Goal: Task Accomplishment & Management: Manage account settings

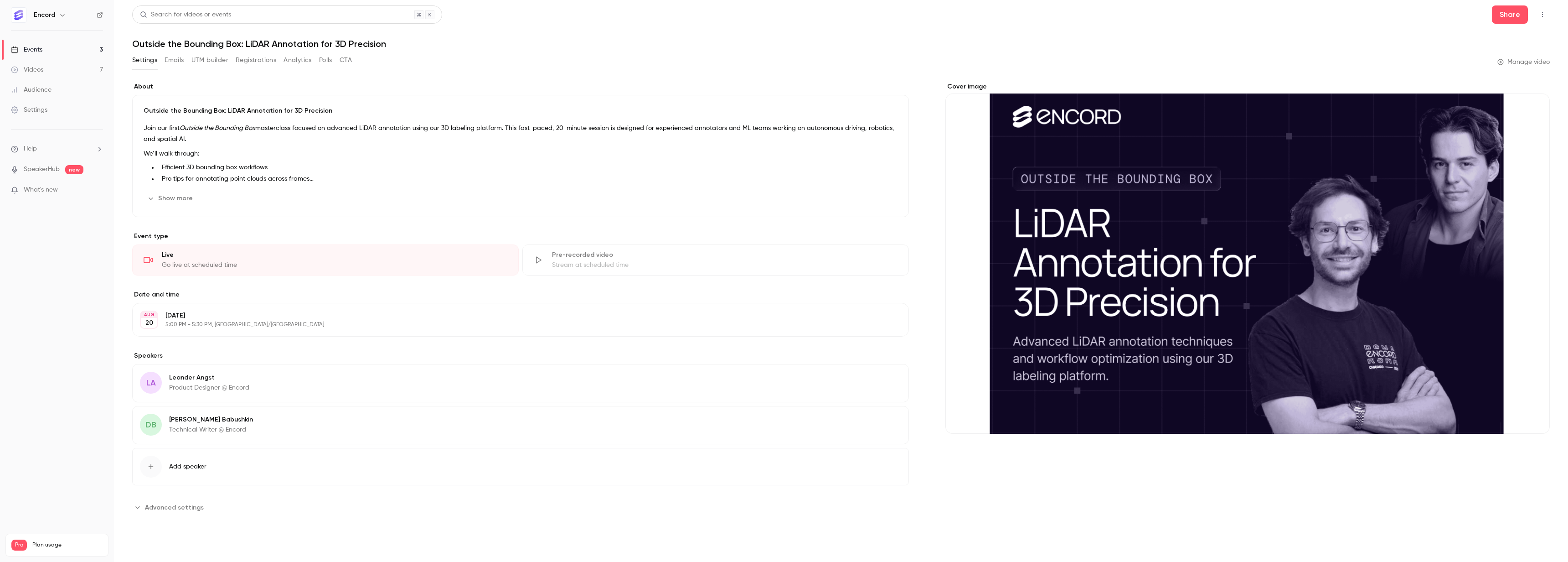
click at [39, 67] on div "Videos" at bounding box center [27, 70] width 33 height 9
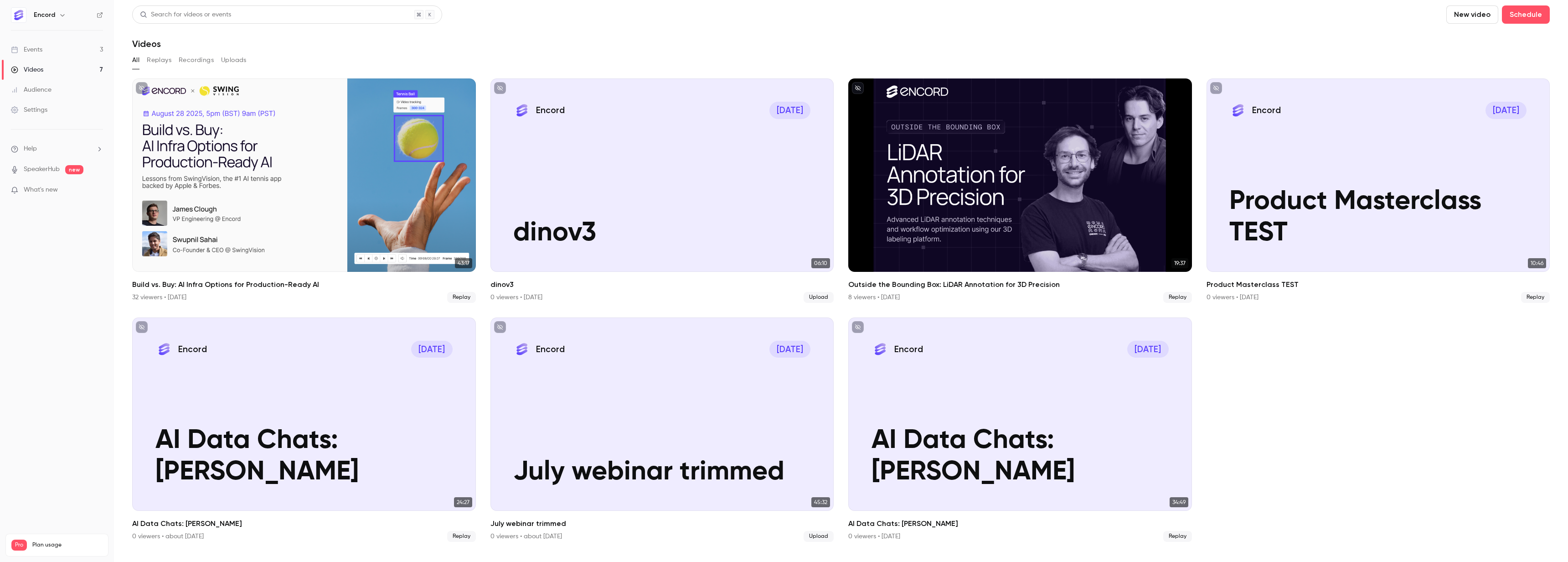
click at [55, 52] on link "Events 3" at bounding box center [57, 50] width 114 height 20
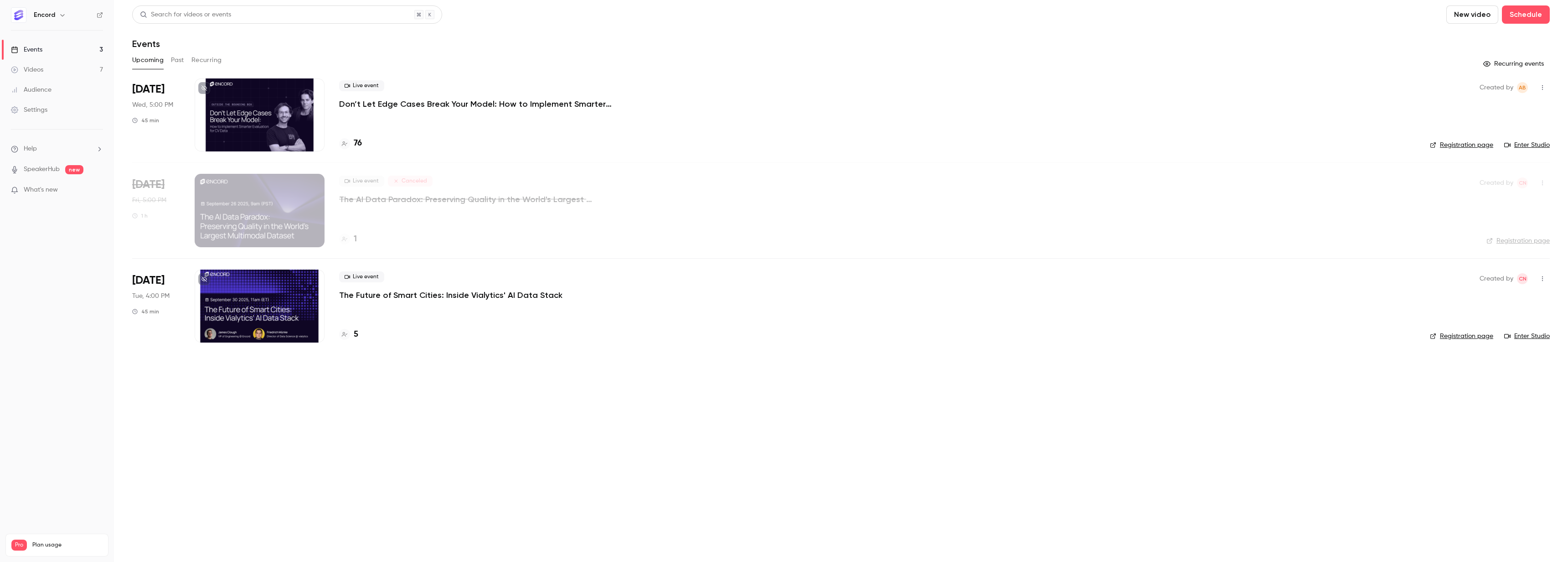
click at [52, 71] on link "Videos 7" at bounding box center [57, 70] width 114 height 20
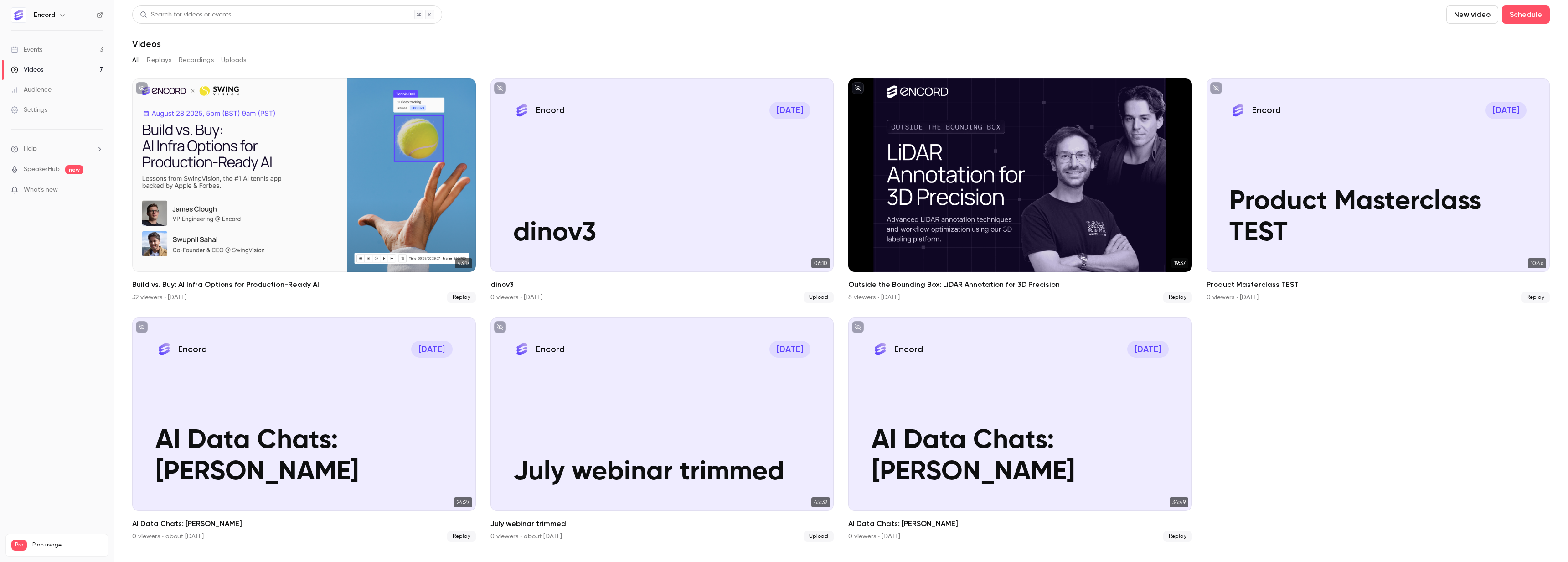
click at [40, 49] on div "Events" at bounding box center [26, 50] width 32 height 9
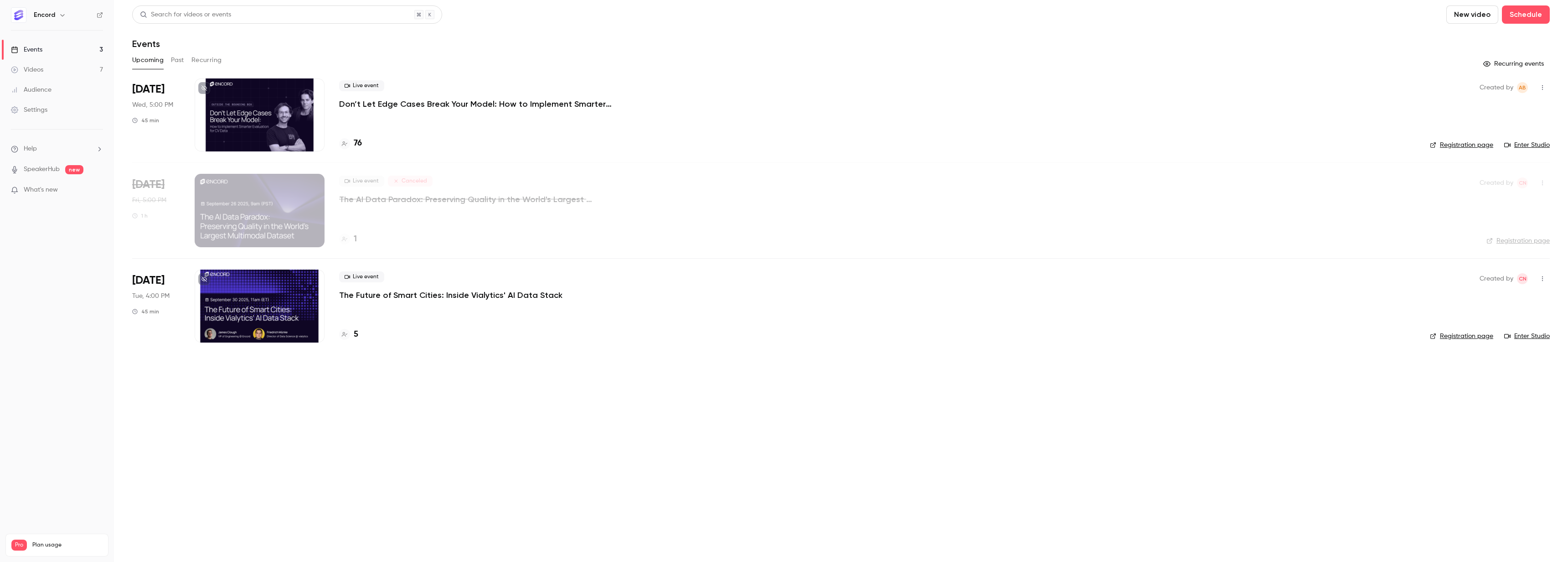
click at [425, 290] on p "The Future of Smart Cities: Inside Vialytics' AI Data Stack" at bounding box center [451, 295] width 223 height 11
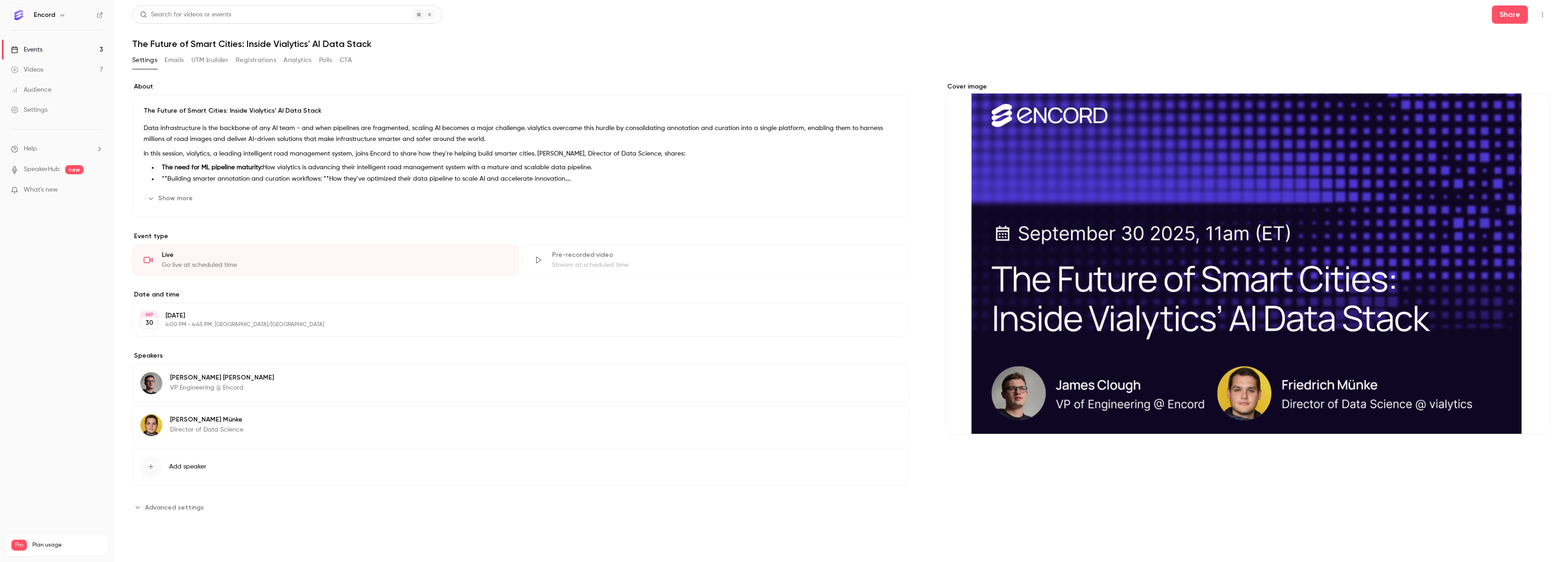
click at [1327, 256] on div "Cover image" at bounding box center [1248, 258] width 604 height 351
click at [0, 0] on input "Cover image" at bounding box center [0, 0] width 0 height 0
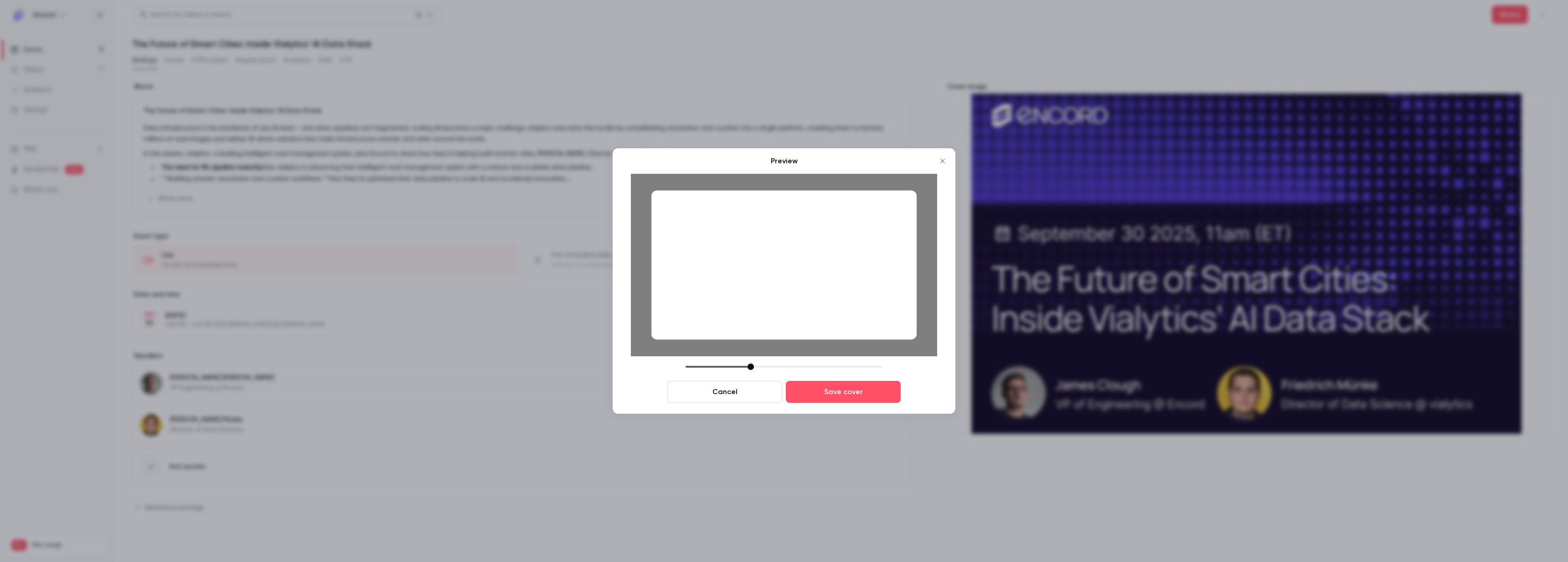
click at [944, 161] on icon "Close" at bounding box center [943, 161] width 11 height 7
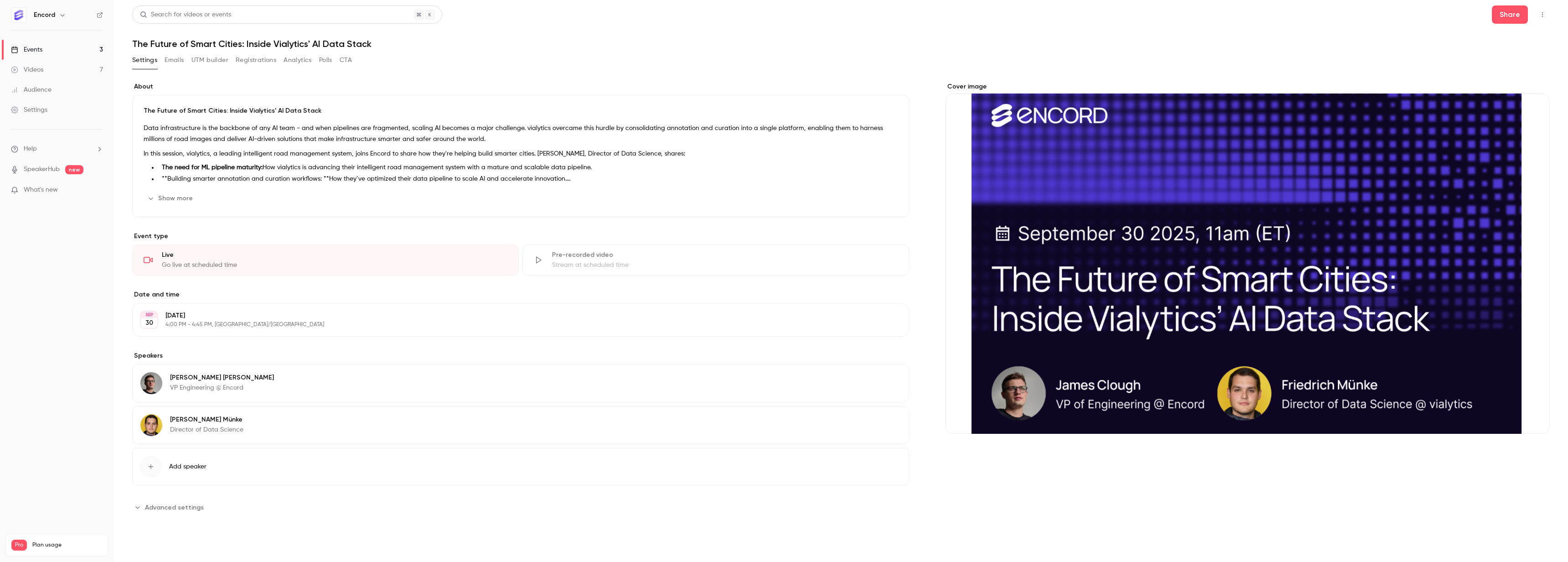
click at [1543, 15] on icon "button" at bounding box center [1543, 14] width 7 height 6
click at [1542, 15] on div at bounding box center [784, 281] width 1568 height 562
click at [1166, 301] on div "Cover image" at bounding box center [1248, 258] width 604 height 351
click at [0, 0] on input "Cover image" at bounding box center [0, 0] width 0 height 0
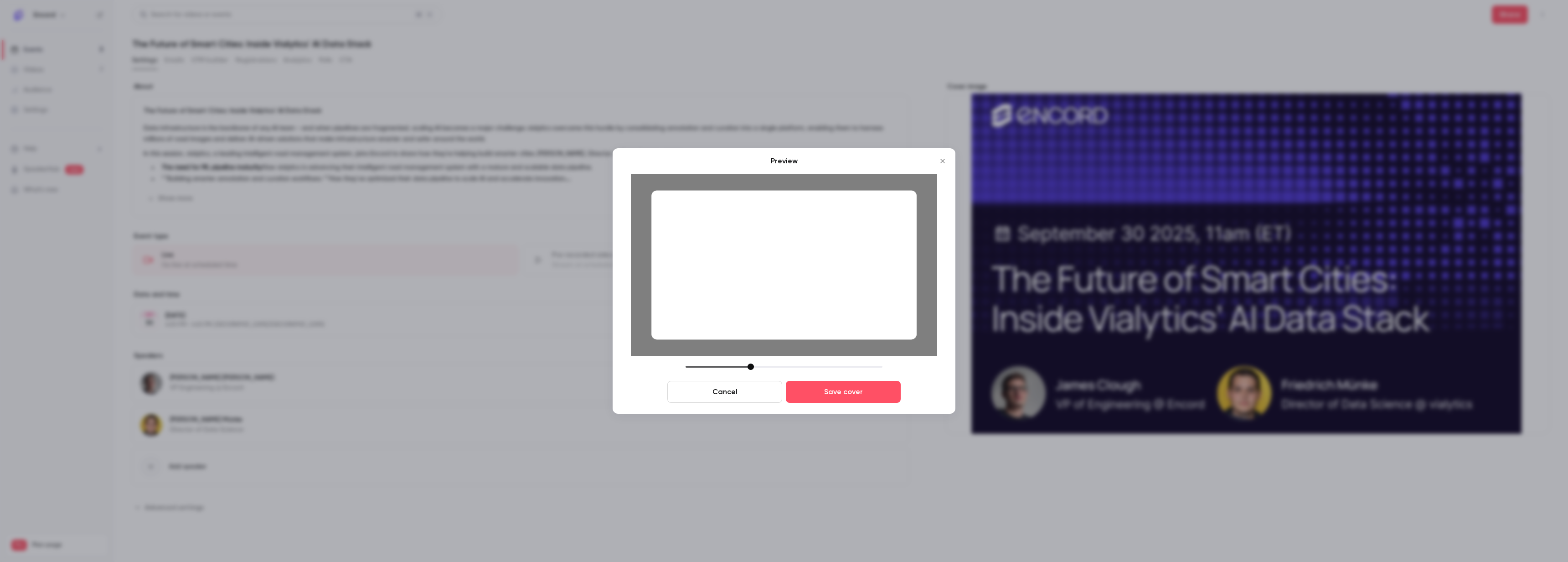
drag, startPoint x: 811, startPoint y: 311, endPoint x: 812, endPoint y: 321, distance: 10.0
click at [812, 321] on div at bounding box center [784, 264] width 265 height 149
drag, startPoint x: 748, startPoint y: 366, endPoint x: 740, endPoint y: 366, distance: 8.0
click at [739, 367] on div at bounding box center [742, 367] width 6 height 6
drag, startPoint x: 766, startPoint y: 294, endPoint x: 765, endPoint y: 289, distance: 5.1
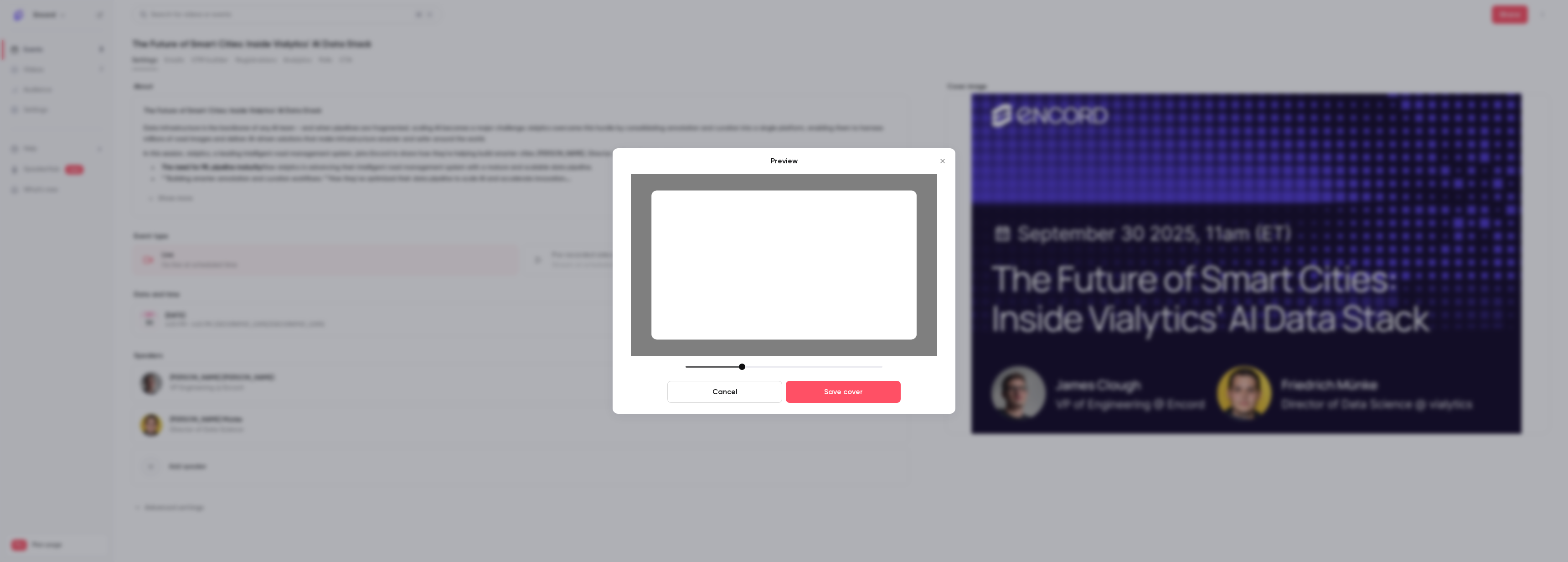
click at [765, 289] on div at bounding box center [784, 264] width 265 height 149
click at [746, 367] on div at bounding box center [744, 367] width 6 height 6
click at [846, 385] on button "Save cover" at bounding box center [843, 392] width 115 height 22
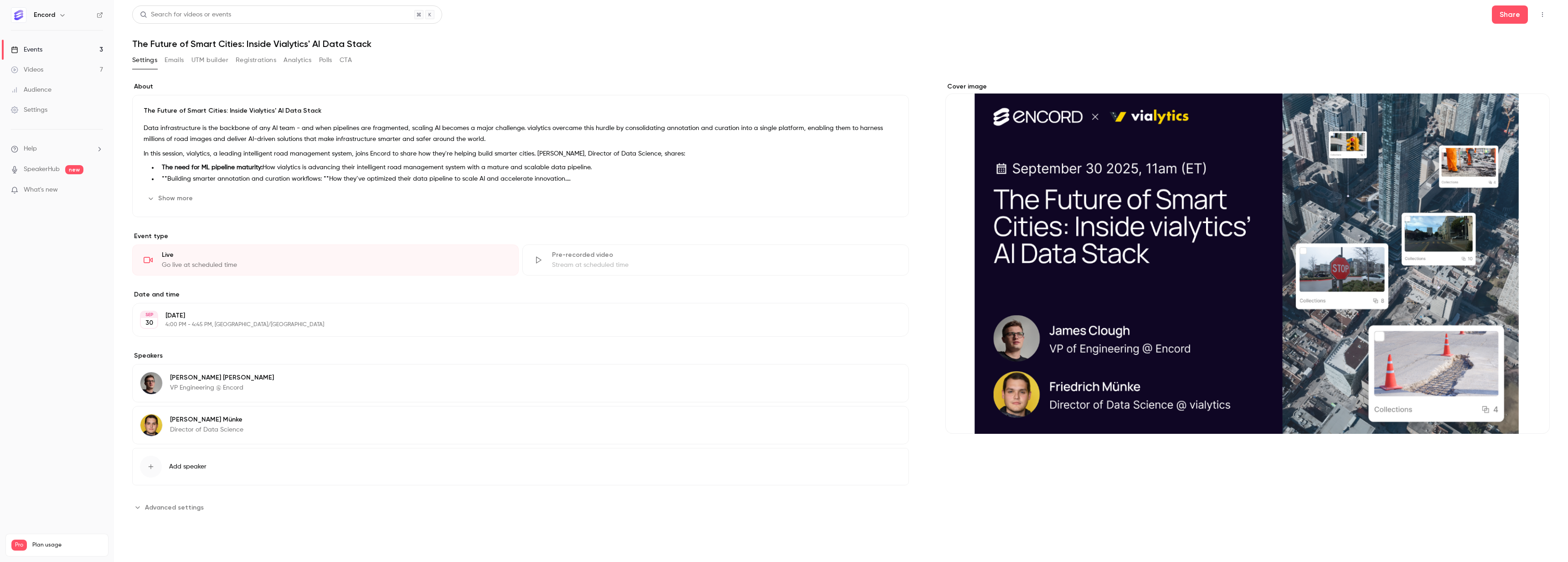
click at [51, 43] on link "Events 3" at bounding box center [57, 50] width 114 height 20
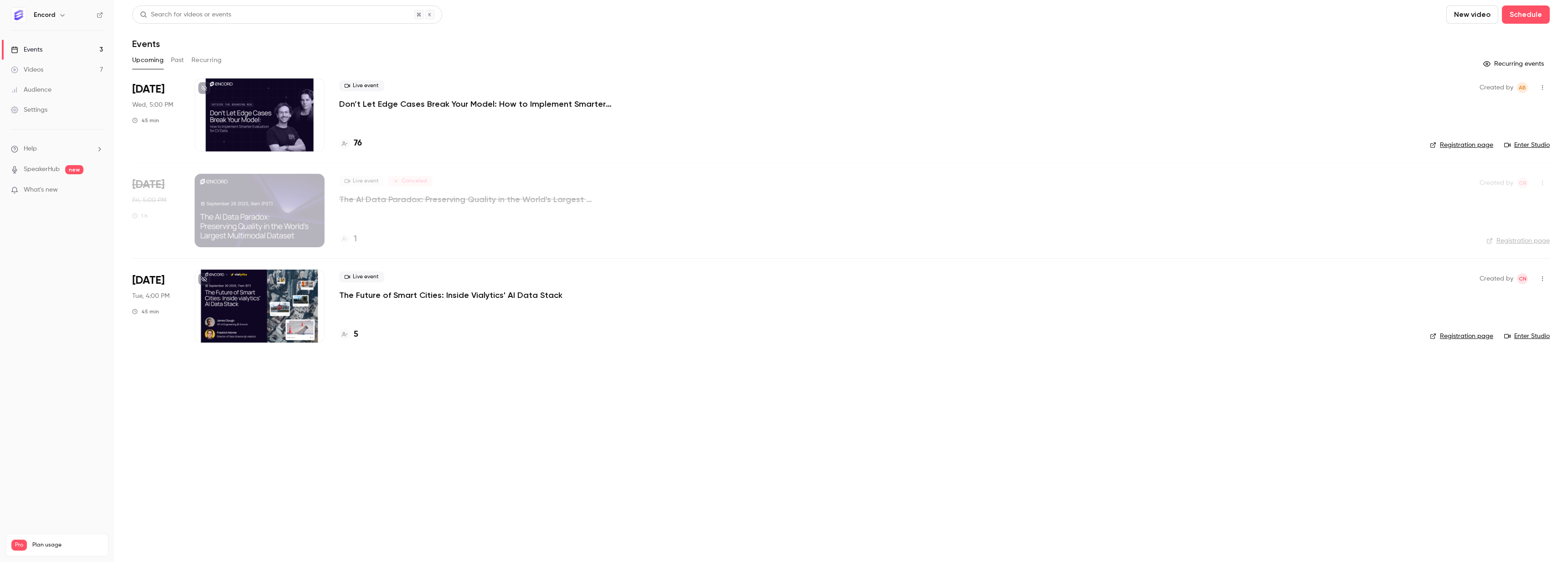
click at [282, 304] on div at bounding box center [260, 306] width 130 height 73
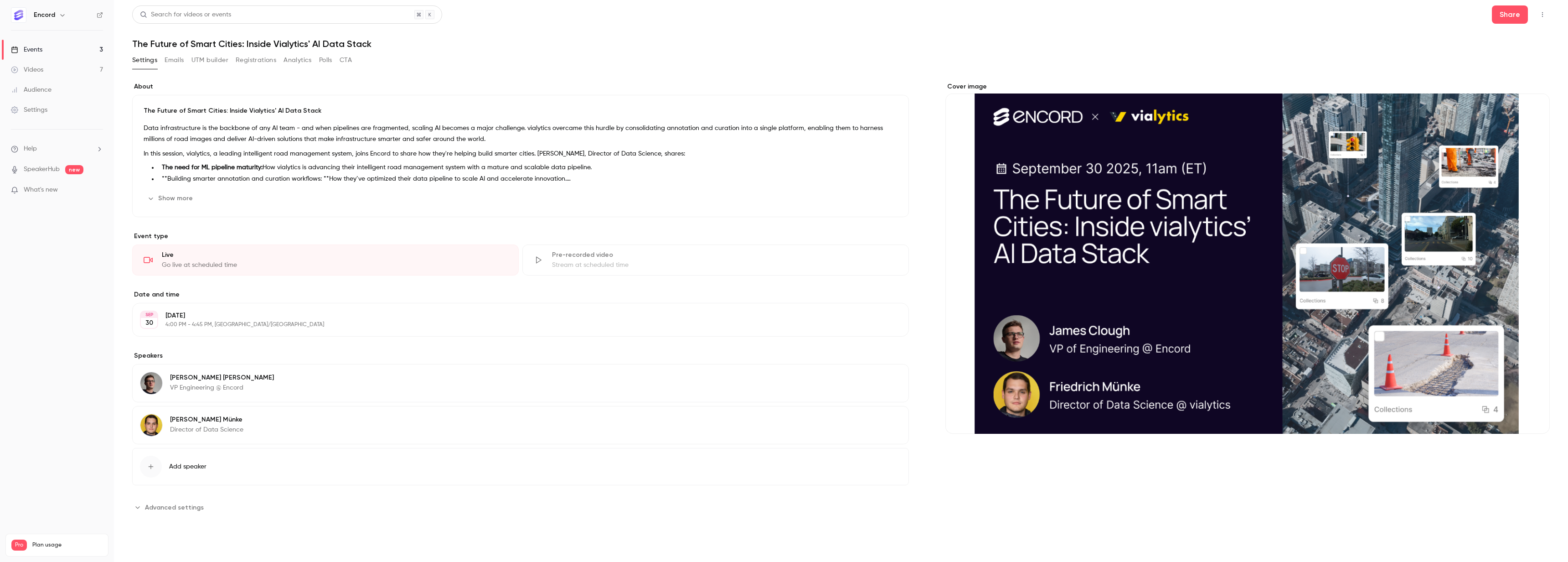
drag, startPoint x: 160, startPoint y: 57, endPoint x: 166, endPoint y: 59, distance: 6.3
click at [160, 57] on div "Settings Emails UTM builder Registrations Analytics Polls CTA" at bounding box center [242, 60] width 220 height 14
click at [166, 59] on button "Emails" at bounding box center [174, 60] width 19 height 14
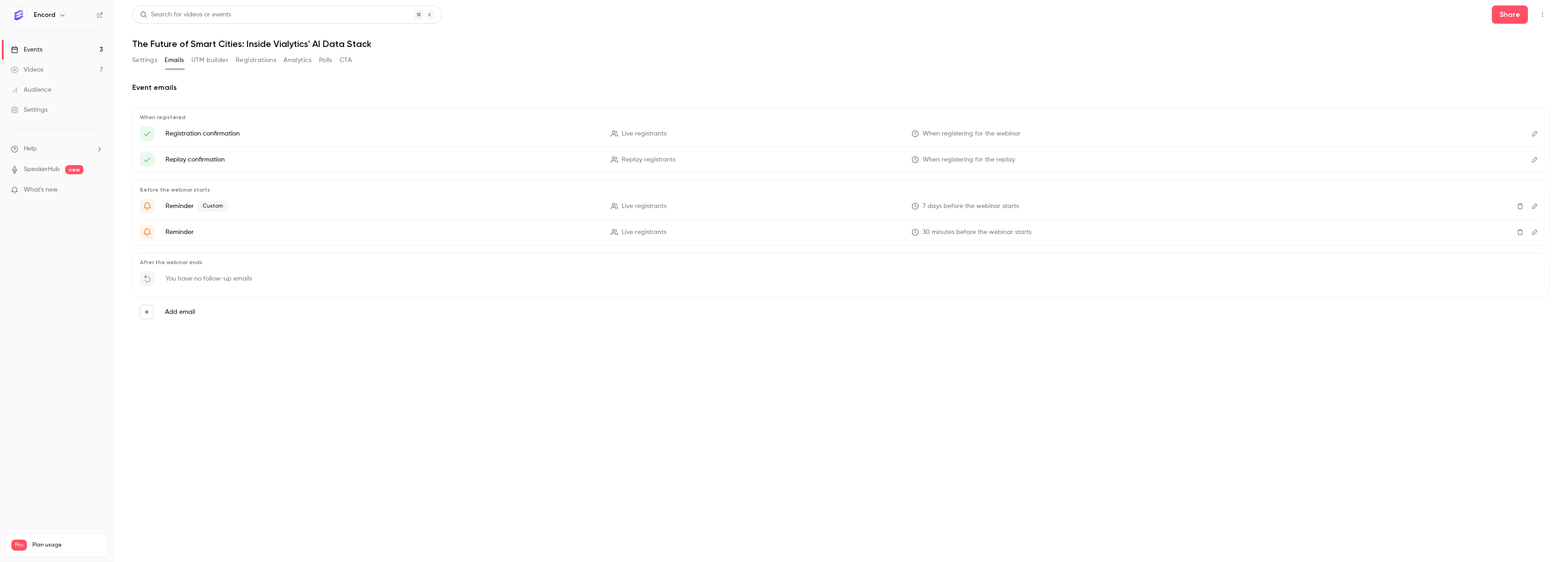
click at [198, 62] on button "UTM builder" at bounding box center [210, 60] width 37 height 14
click at [258, 68] on div "Settings Emails UTM builder Registrations Analytics Polls CTA" at bounding box center [242, 62] width 220 height 18
click at [260, 66] on button "Registrations" at bounding box center [255, 60] width 41 height 14
